Goal: Use online tool/utility: Utilize a website feature to perform a specific function

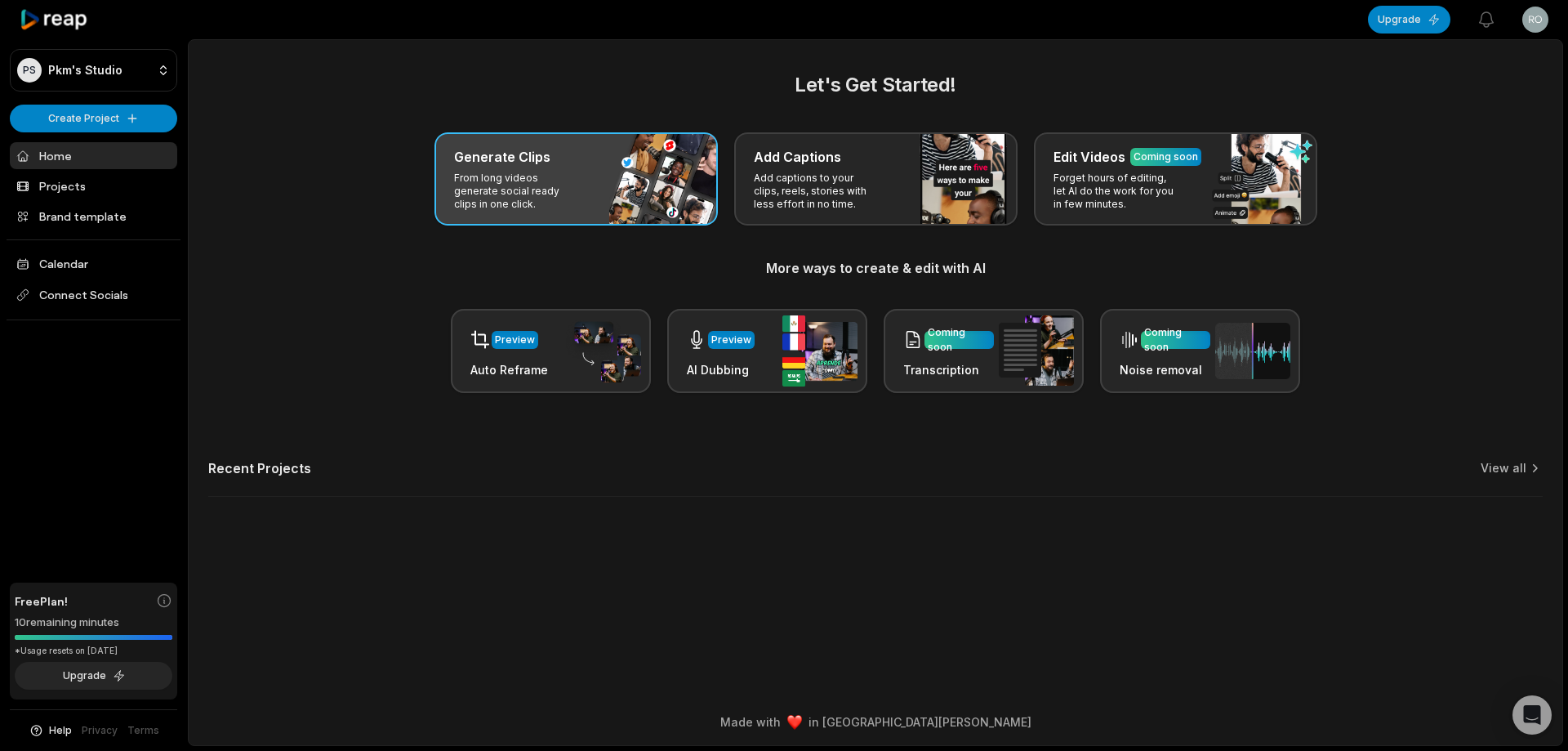
click at [687, 184] on div "Generate Clips From long videos generate social ready clips in one click." at bounding box center [575, 178] width 283 height 93
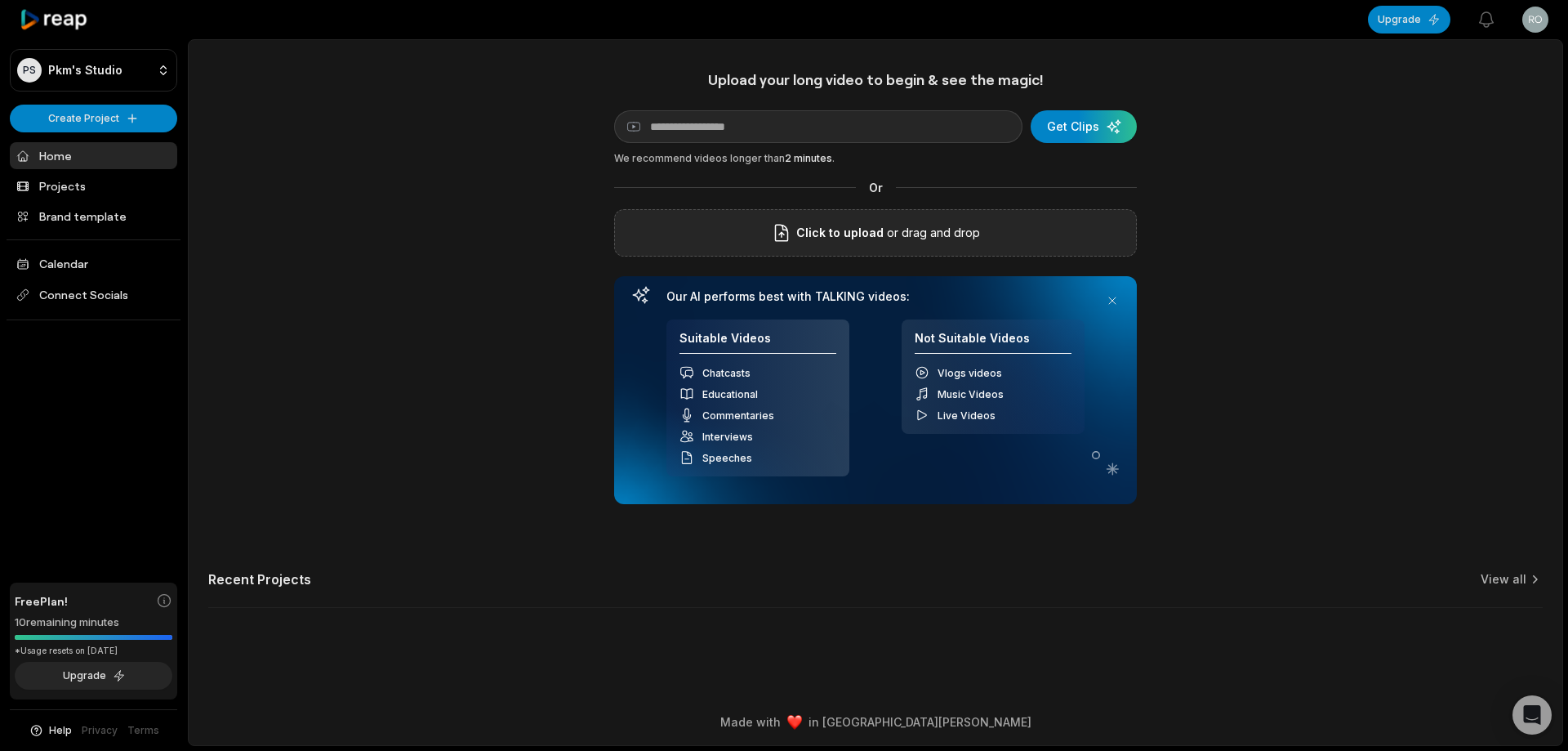
click at [942, 228] on p "or drag and drop" at bounding box center [932, 233] width 96 height 20
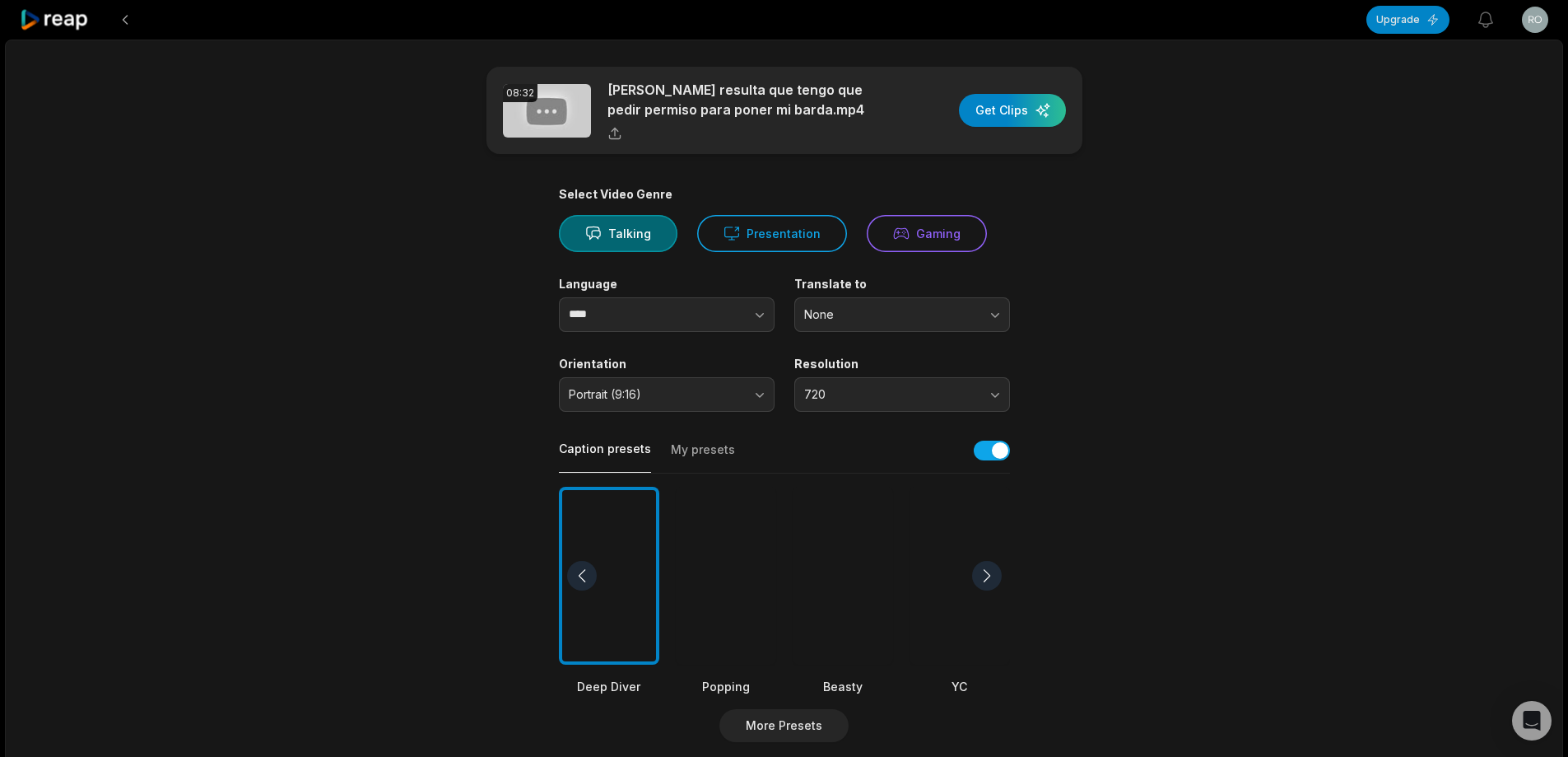
click at [873, 533] on div at bounding box center [842, 575] width 100 height 179
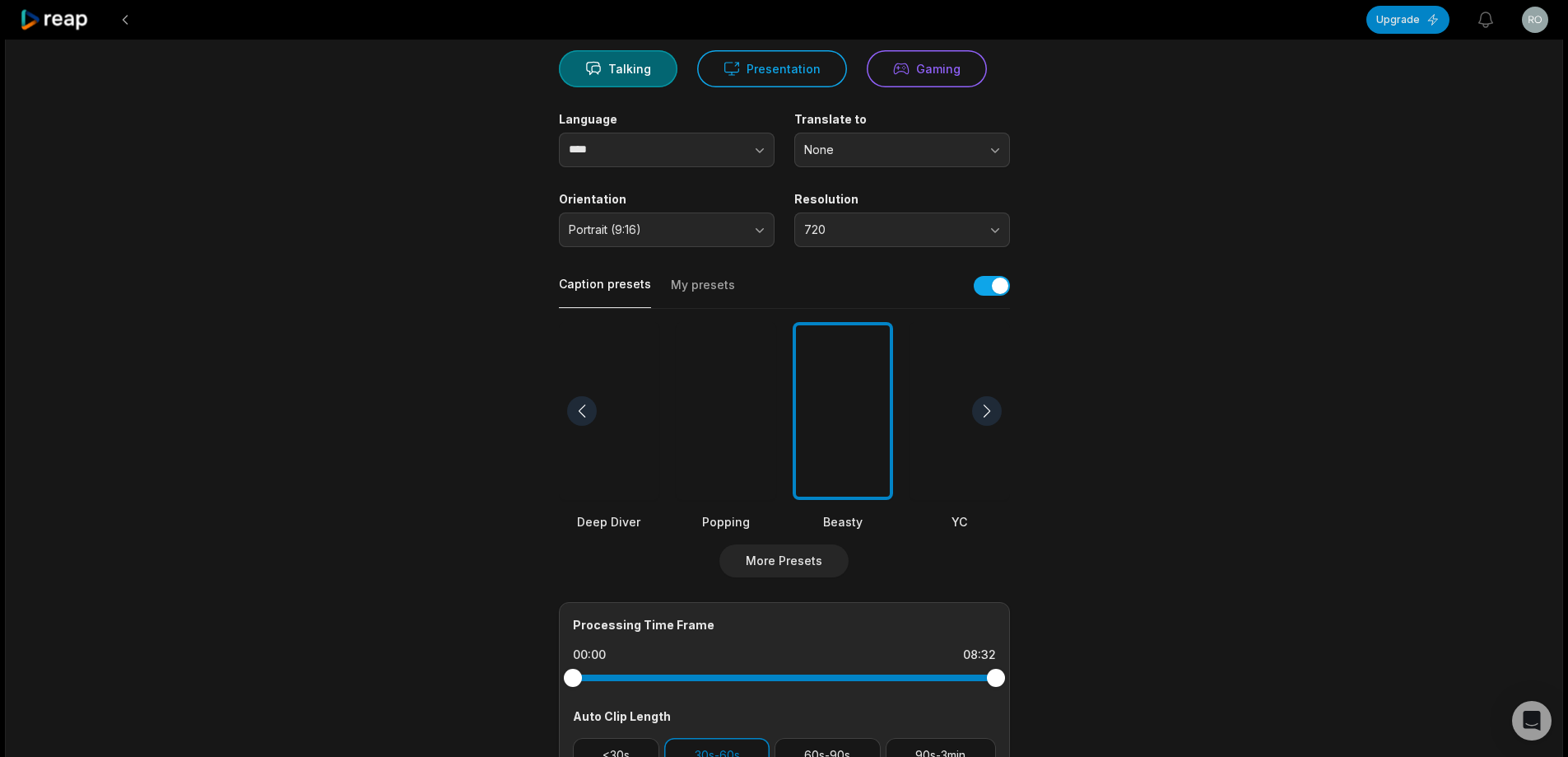
scroll to position [329, 0]
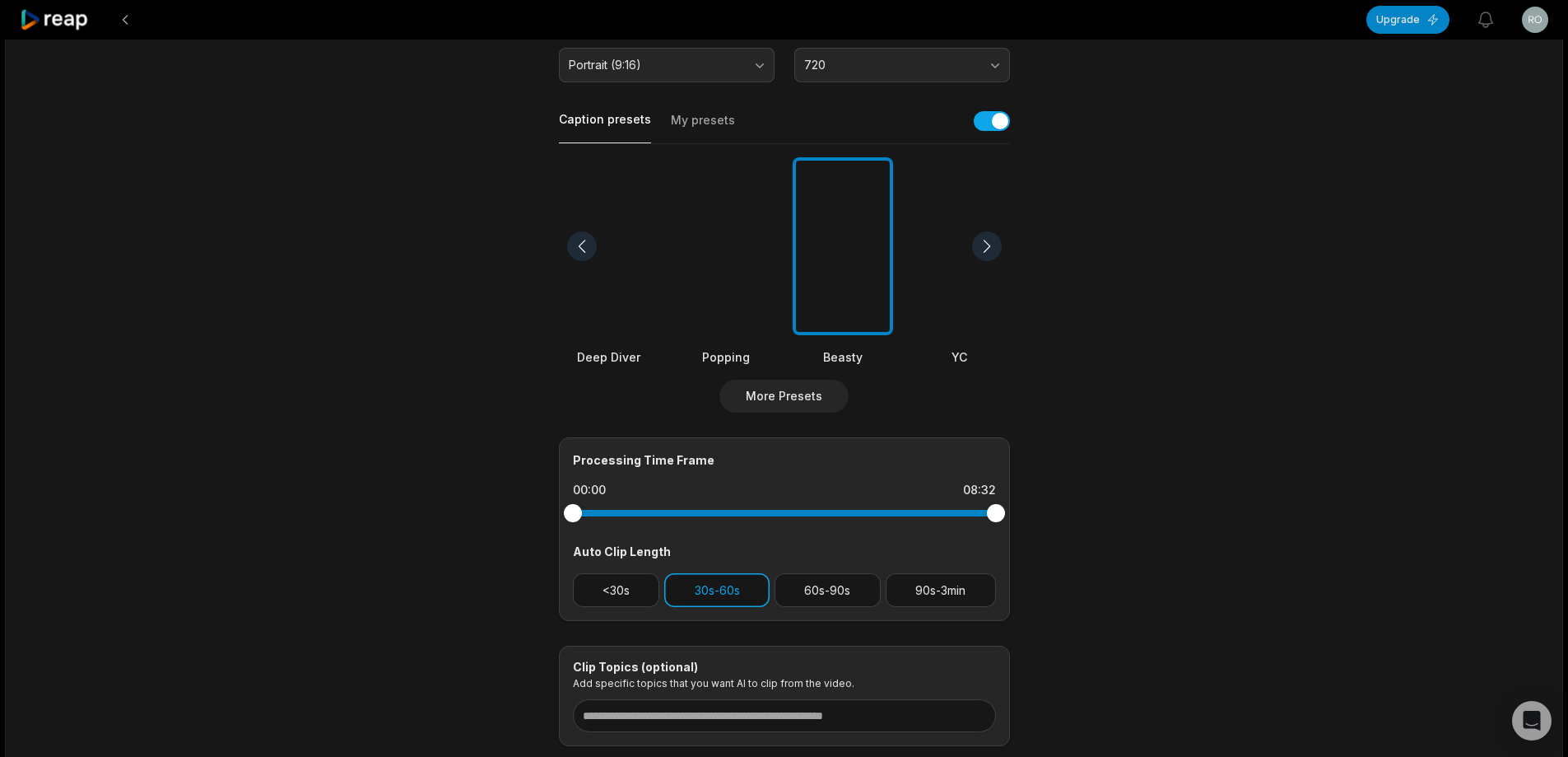
click at [736, 586] on button "30s-60s" at bounding box center [717, 590] width 106 height 34
click at [940, 600] on button "90s-3min" at bounding box center [941, 590] width 110 height 34
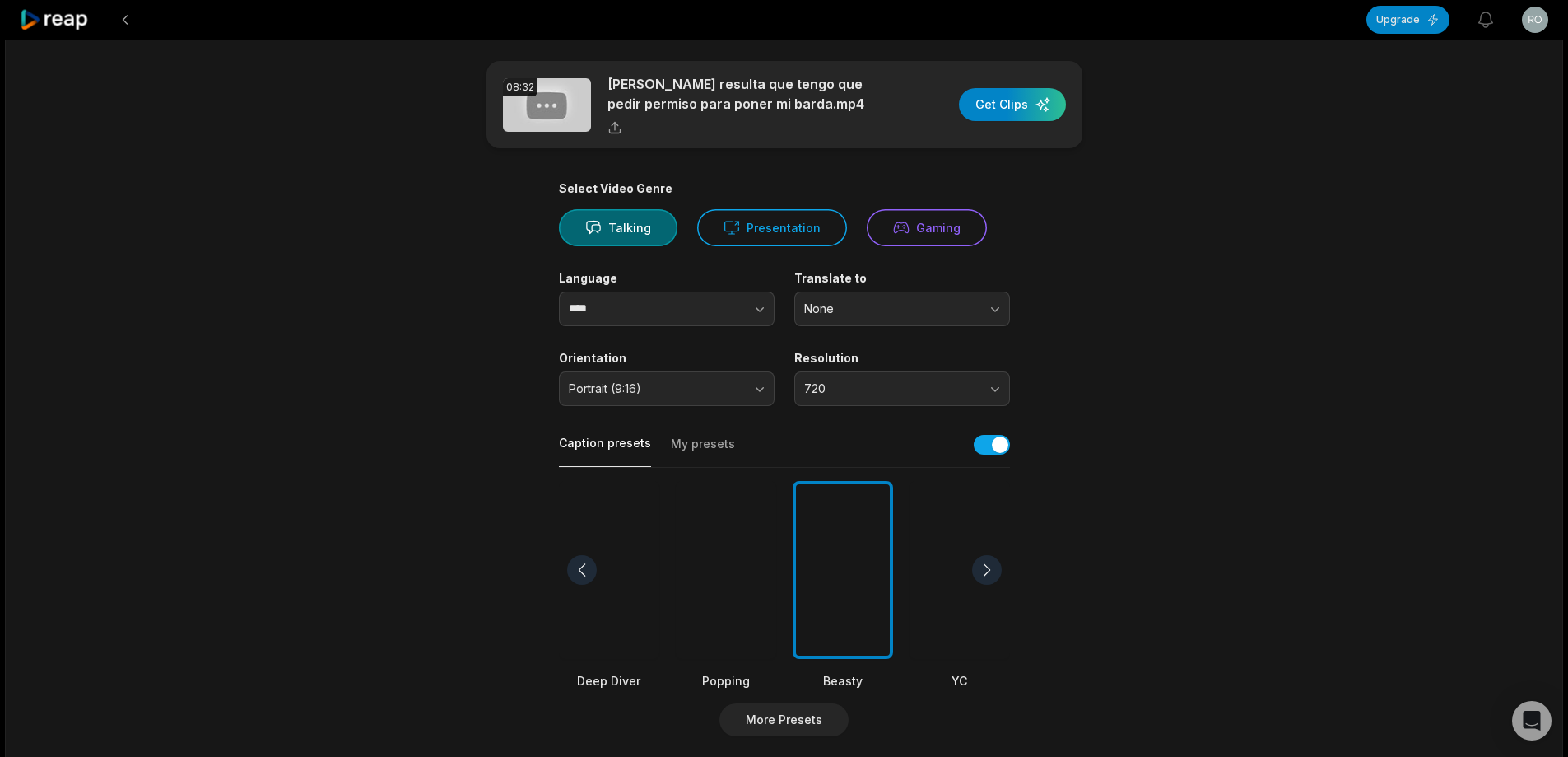
scroll to position [0, 0]
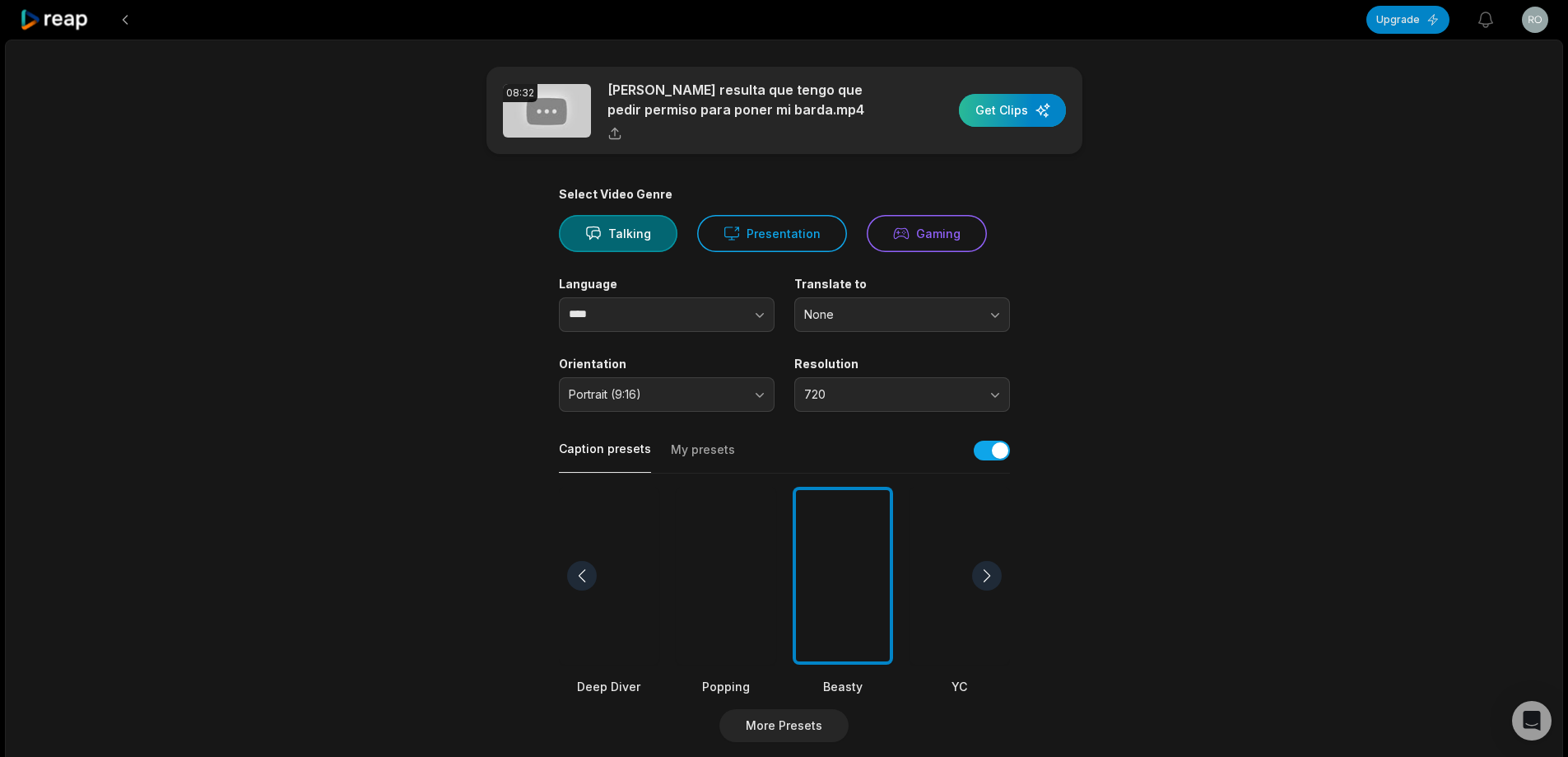
click at [1005, 103] on div "button" at bounding box center [1012, 110] width 107 height 33
